Goal: Task Accomplishment & Management: Manage account settings

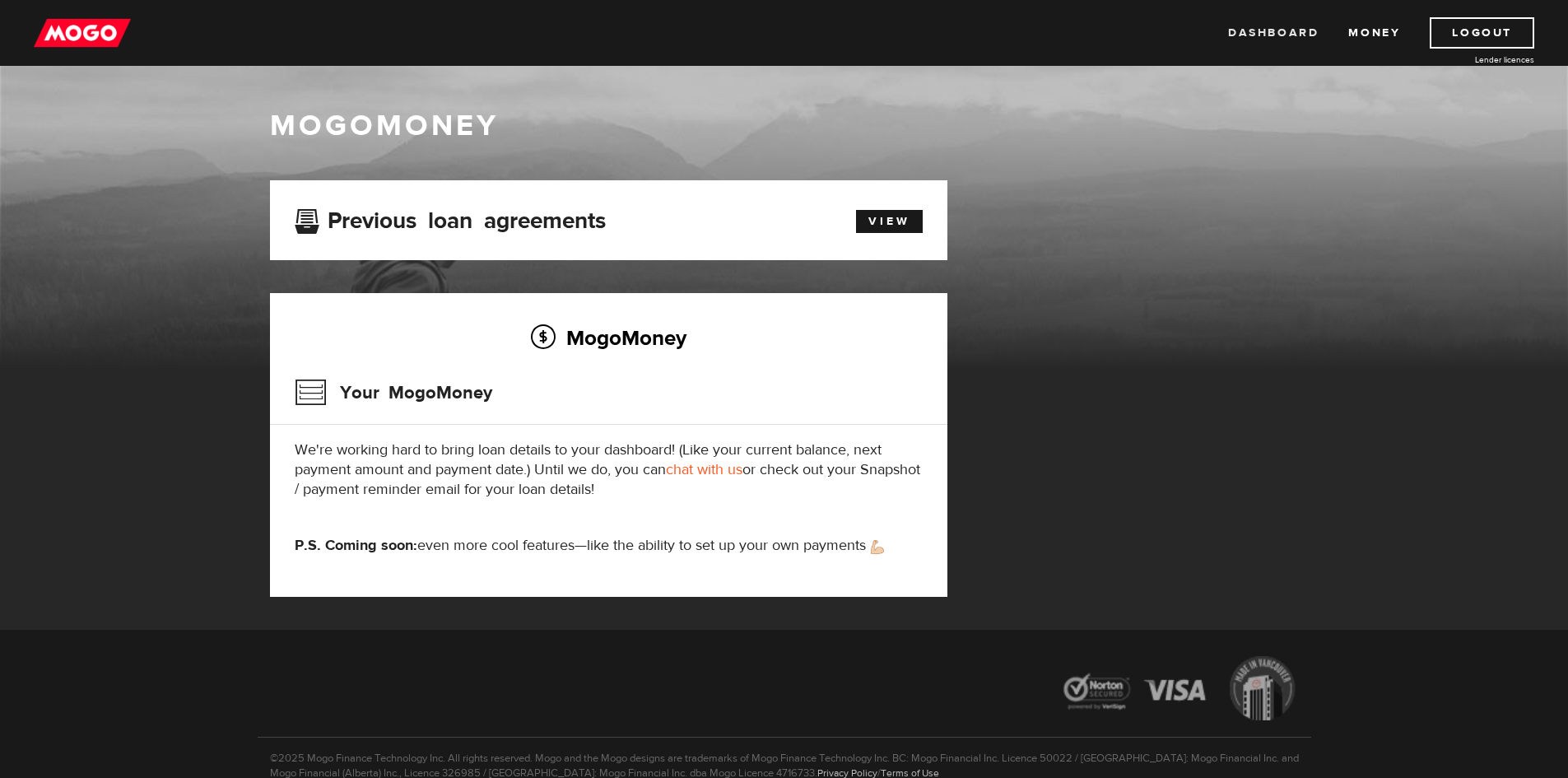
click at [1266, 24] on link "Dashboard" at bounding box center [1273, 33] width 91 height 31
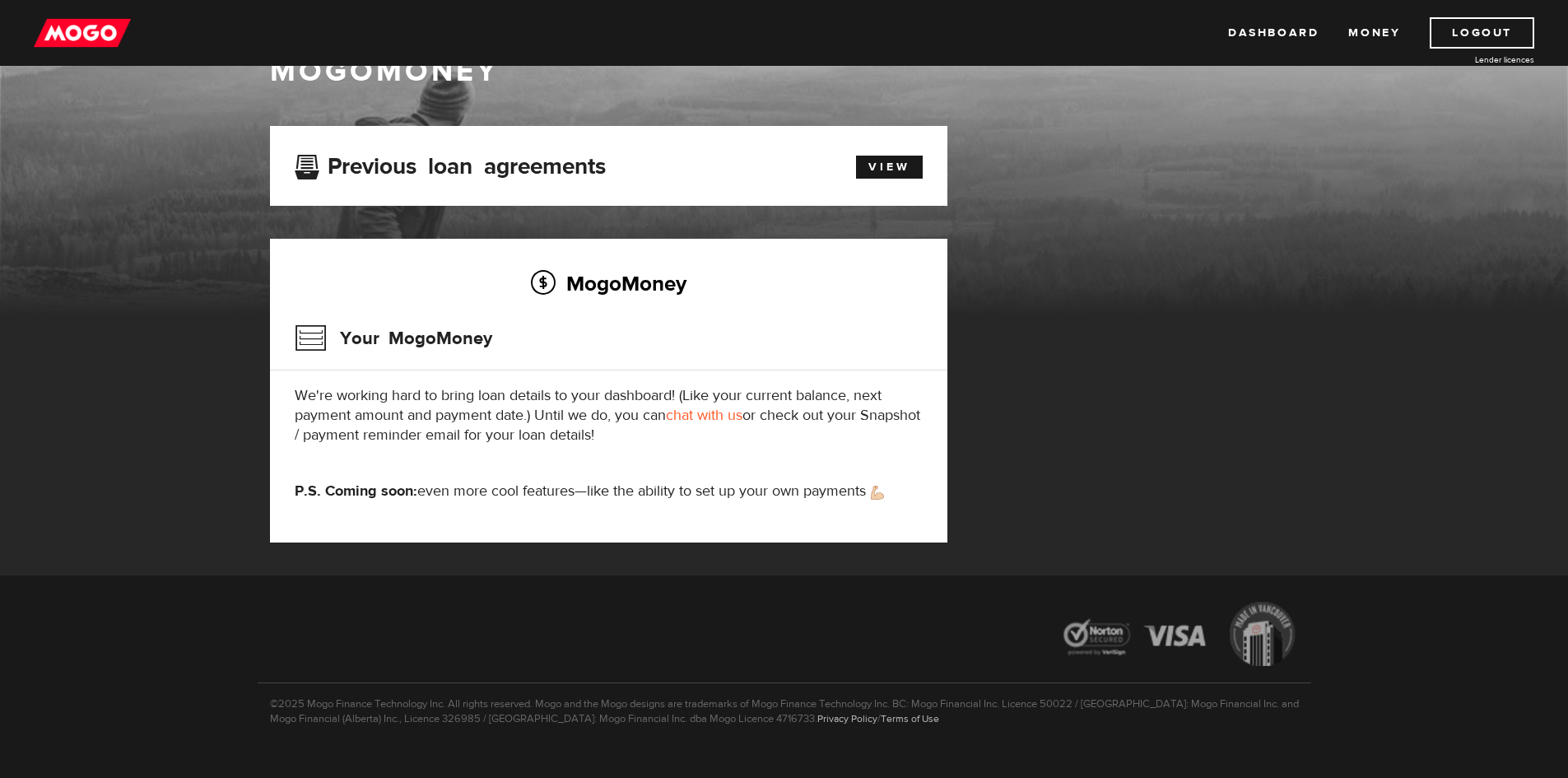
scroll to position [82, 0]
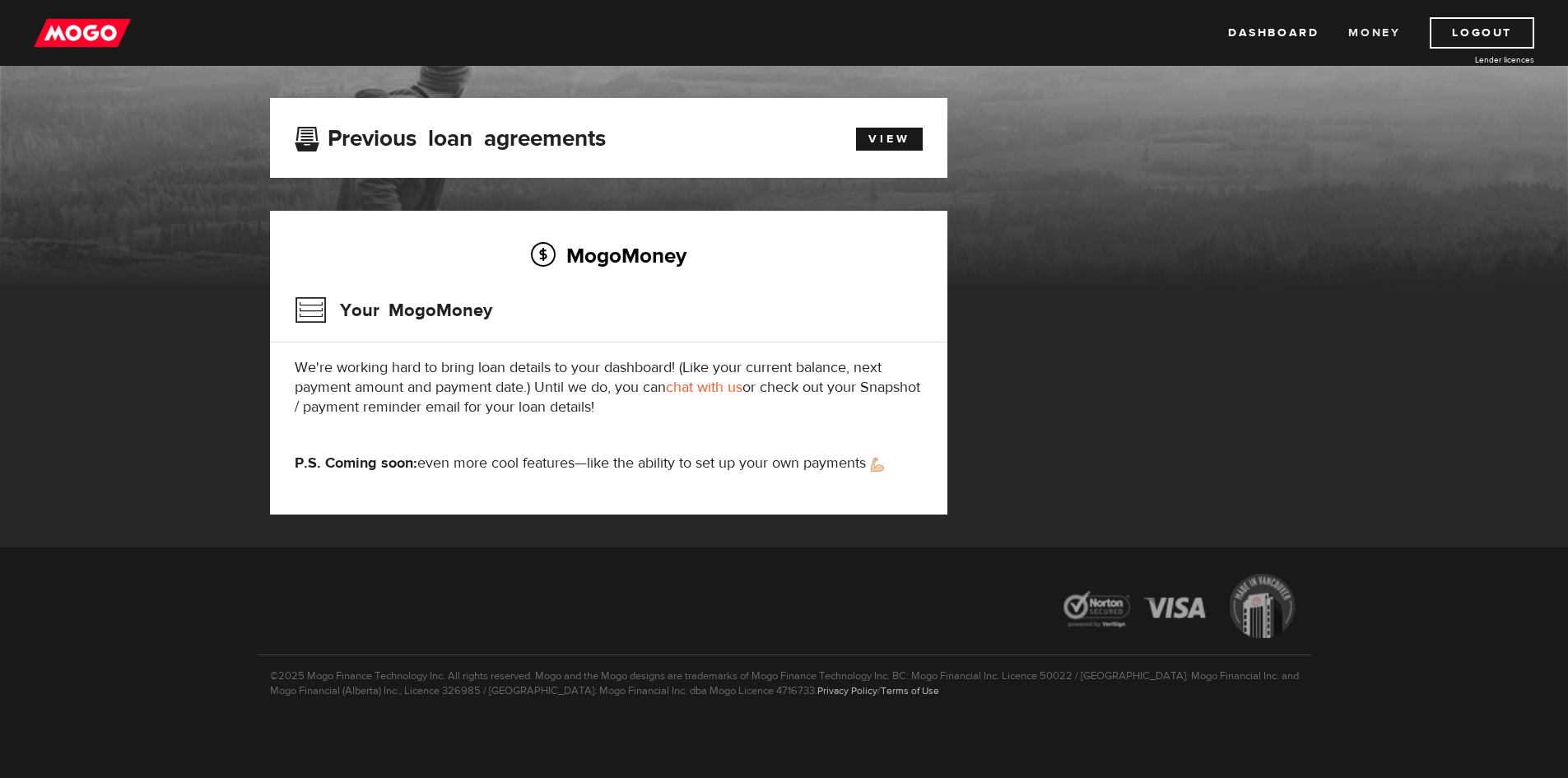
click at [1363, 28] on link "Money" at bounding box center [1374, 33] width 52 height 31
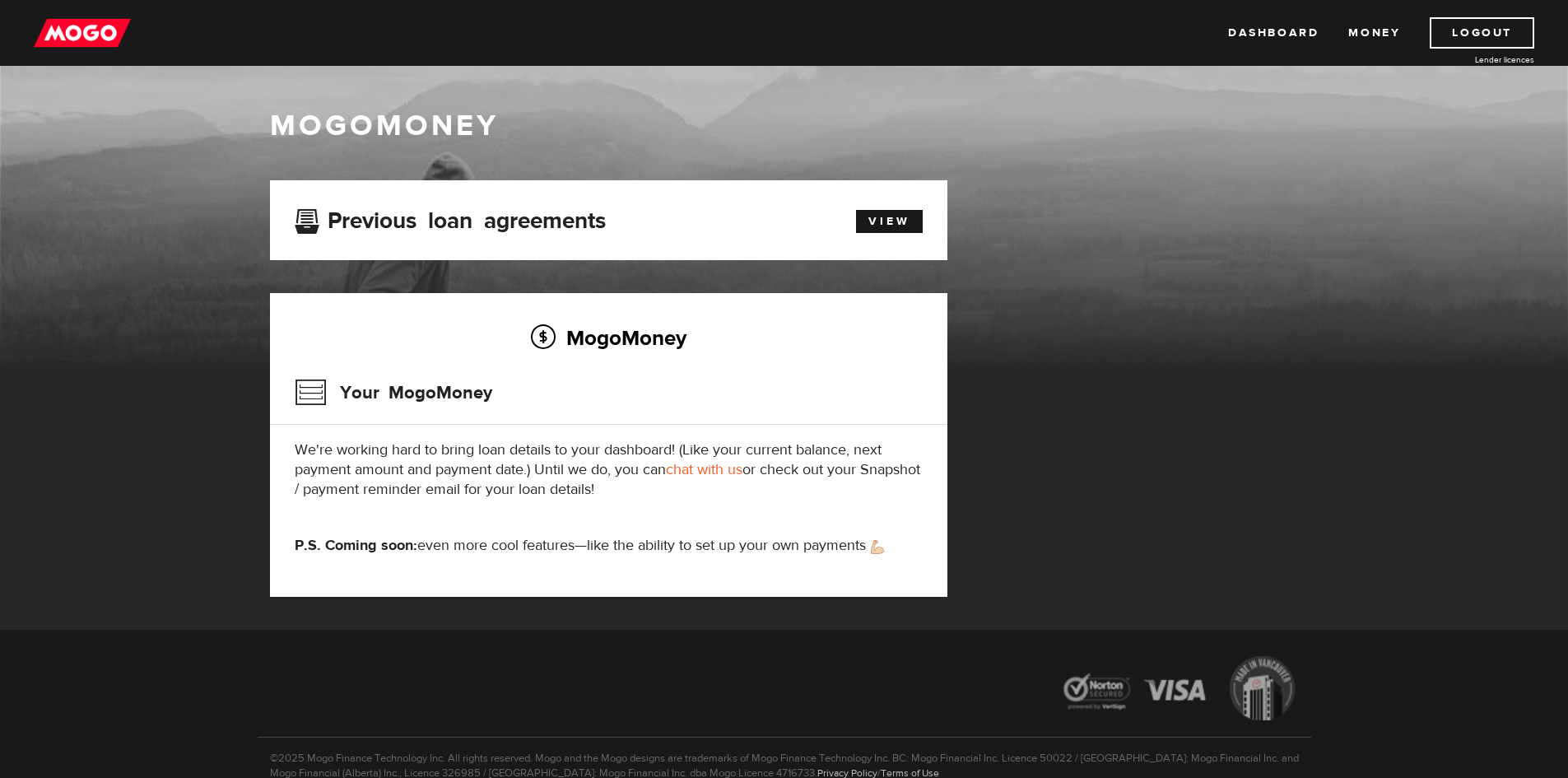
scroll to position [82, 0]
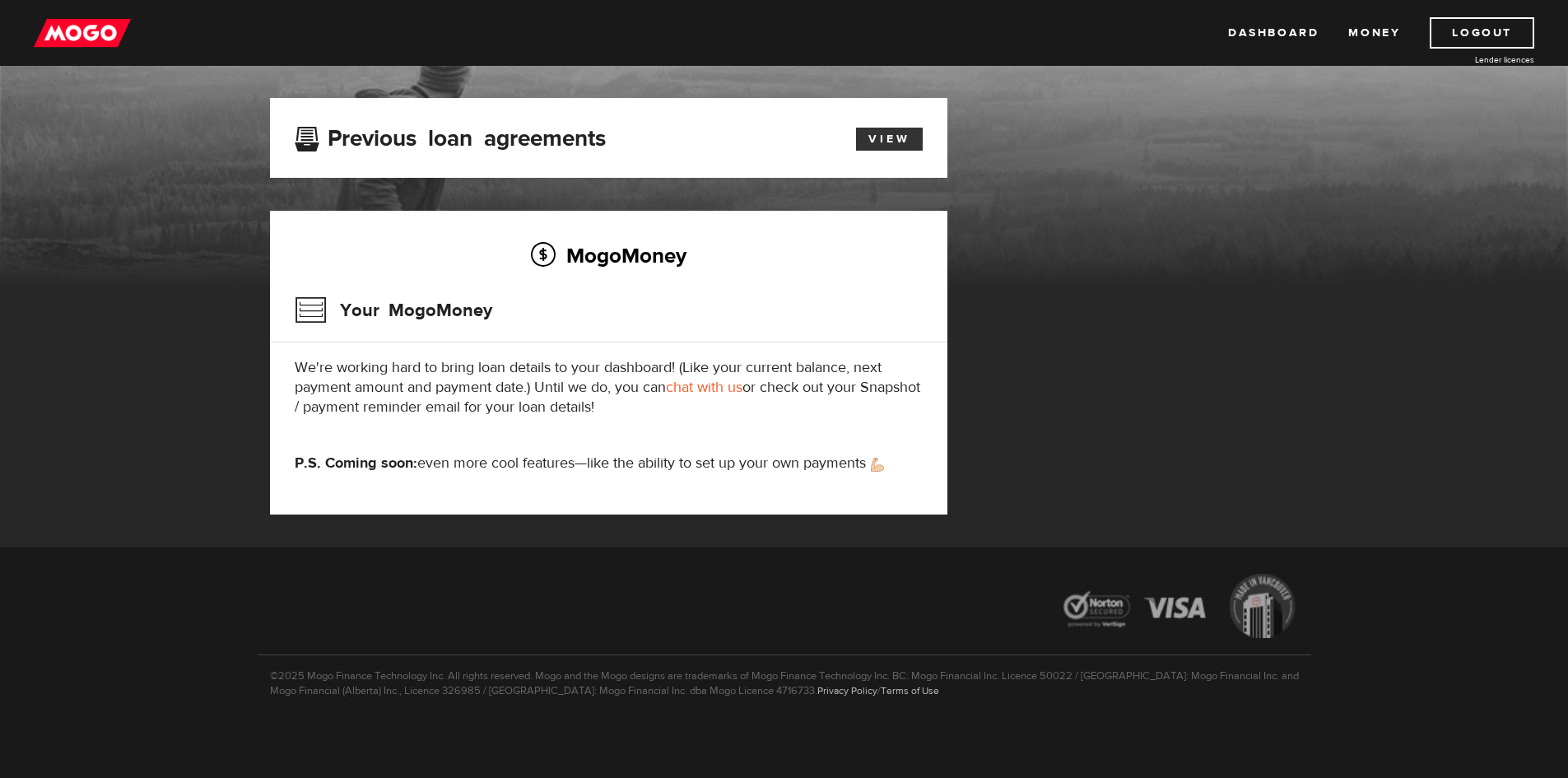
click at [879, 141] on link "View" at bounding box center [889, 138] width 67 height 23
